Goal: Transaction & Acquisition: Obtain resource

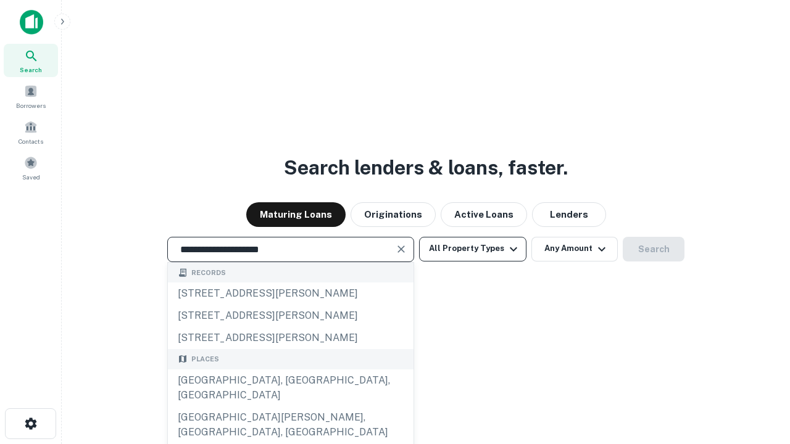
click at [290, 407] on div "[GEOGRAPHIC_DATA], [GEOGRAPHIC_DATA], [GEOGRAPHIC_DATA]" at bounding box center [291, 388] width 246 height 37
type input "**********"
click at [473, 249] on button "All Property Types" at bounding box center [472, 249] width 107 height 25
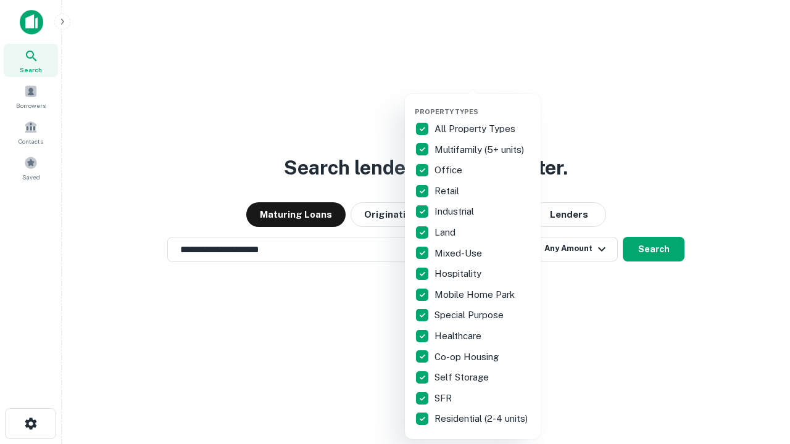
click at [482, 104] on button "button" at bounding box center [483, 104] width 136 height 1
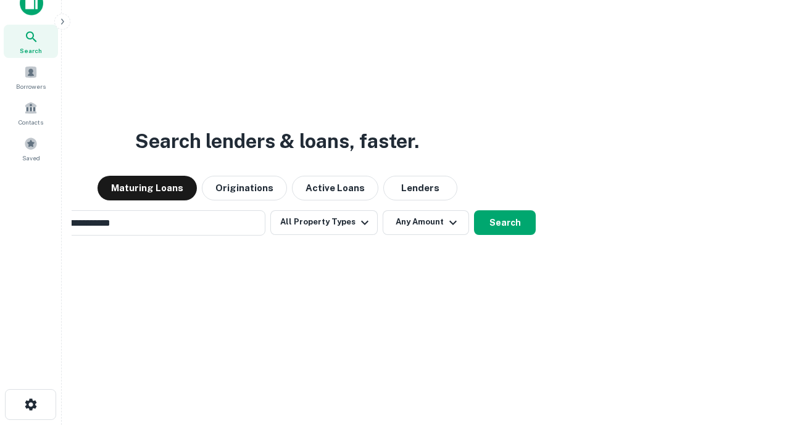
scroll to position [89, 349]
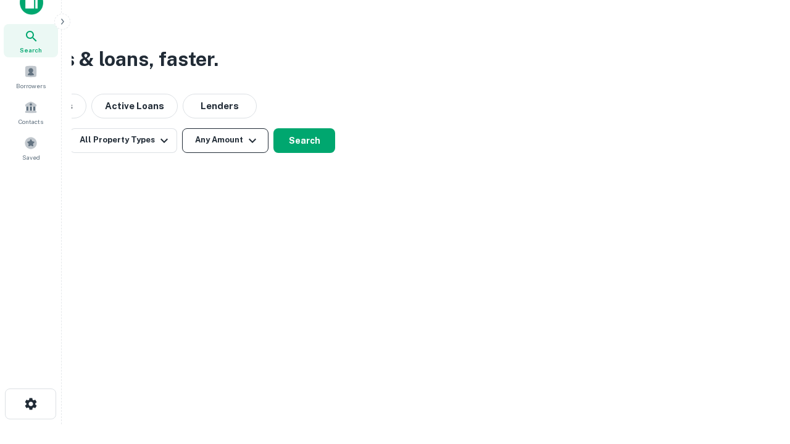
click at [225, 140] on button "Any Amount" at bounding box center [225, 140] width 86 height 25
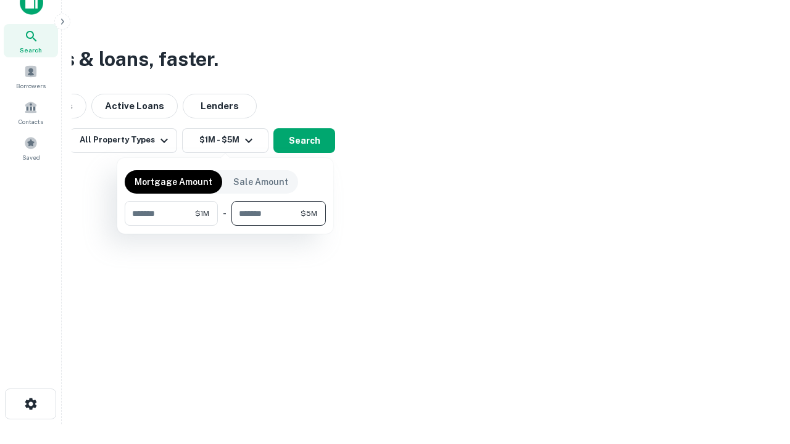
type input "*******"
click at [225, 226] on button "button" at bounding box center [225, 226] width 201 height 1
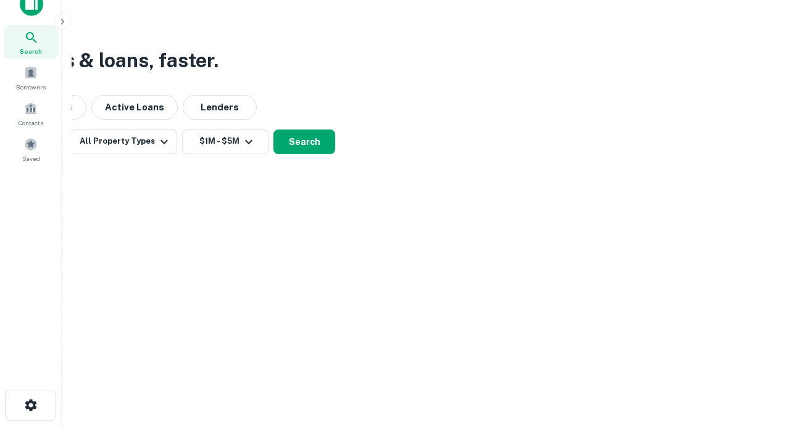
scroll to position [7, 228]
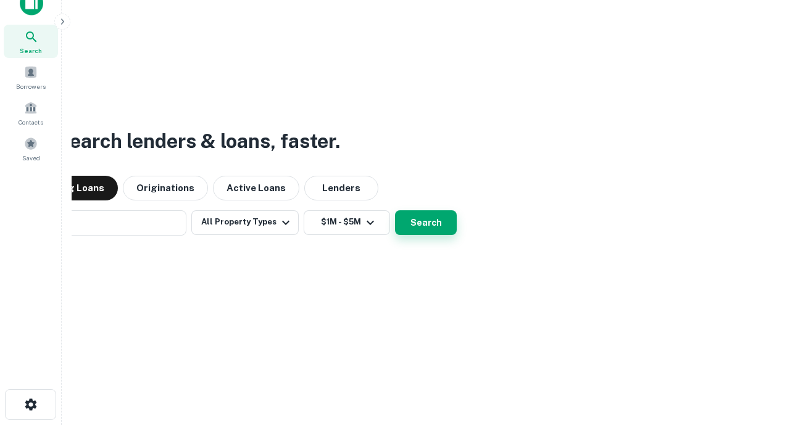
click at [395, 210] on button "Search" at bounding box center [426, 222] width 62 height 25
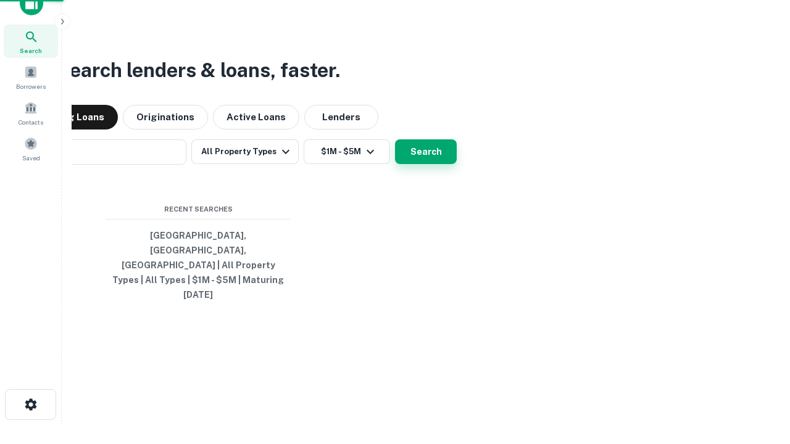
scroll to position [33, 349]
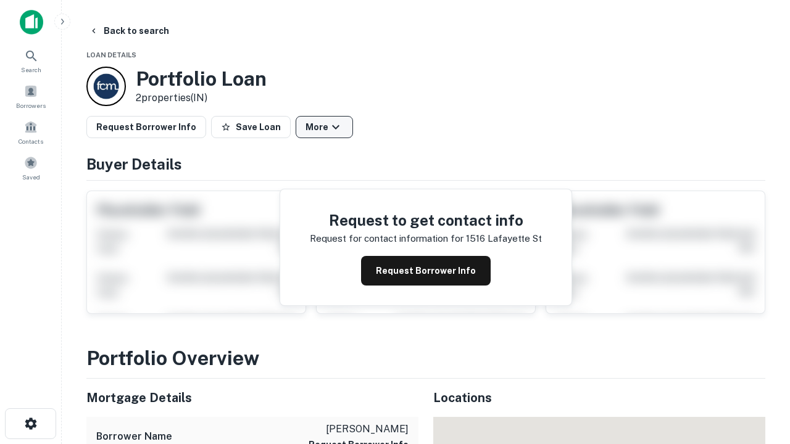
click at [324, 127] on button "More" at bounding box center [324, 127] width 57 height 22
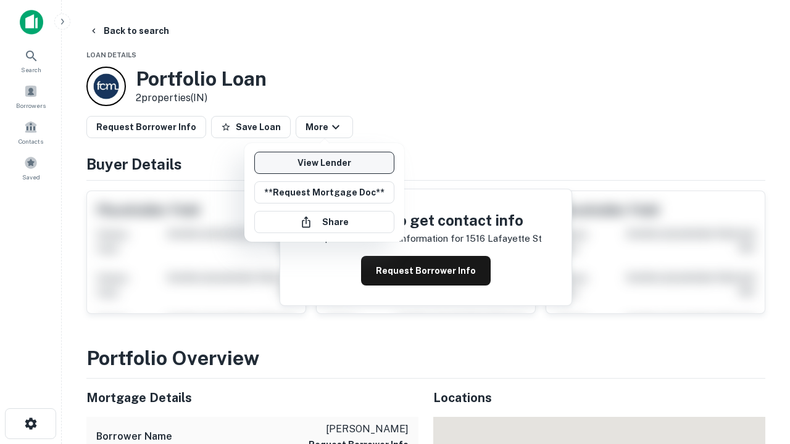
click at [324, 163] on link "View Lender" at bounding box center [324, 163] width 140 height 22
